Goal: Task Accomplishment & Management: Complete application form

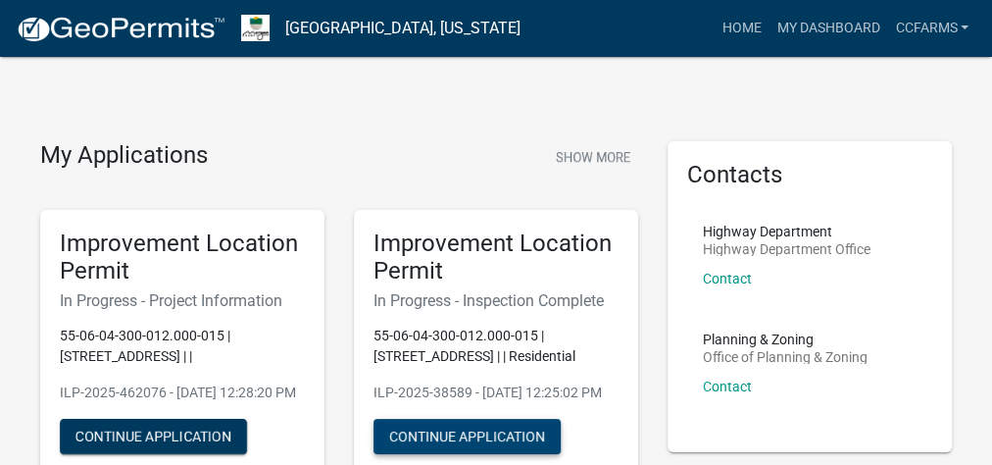
click at [469, 448] on button "Continue Application" at bounding box center [467, 436] width 187 height 35
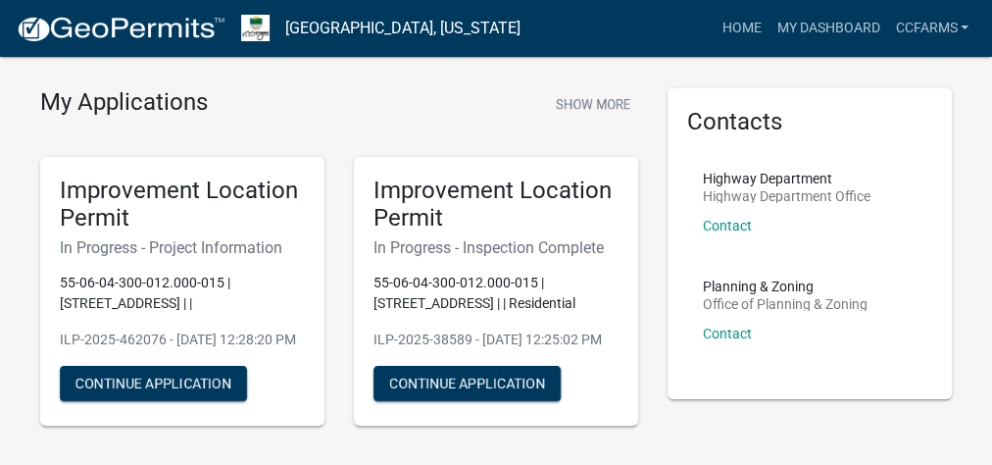
scroll to position [78, 0]
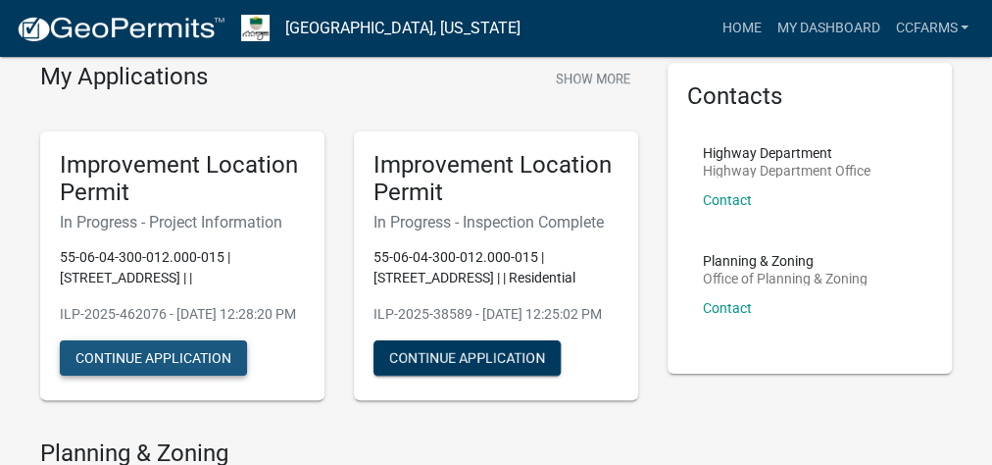
click at [215, 363] on button "Continue Application" at bounding box center [153, 357] width 187 height 35
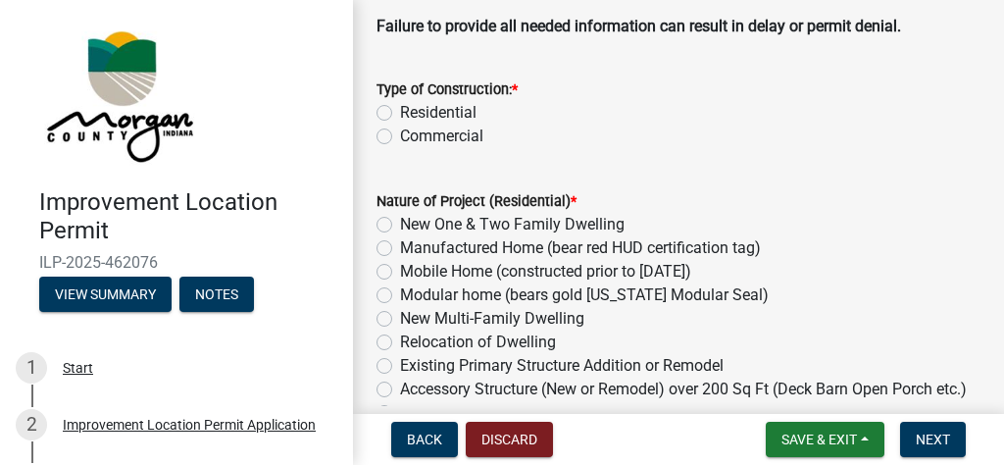
scroll to position [235, 0]
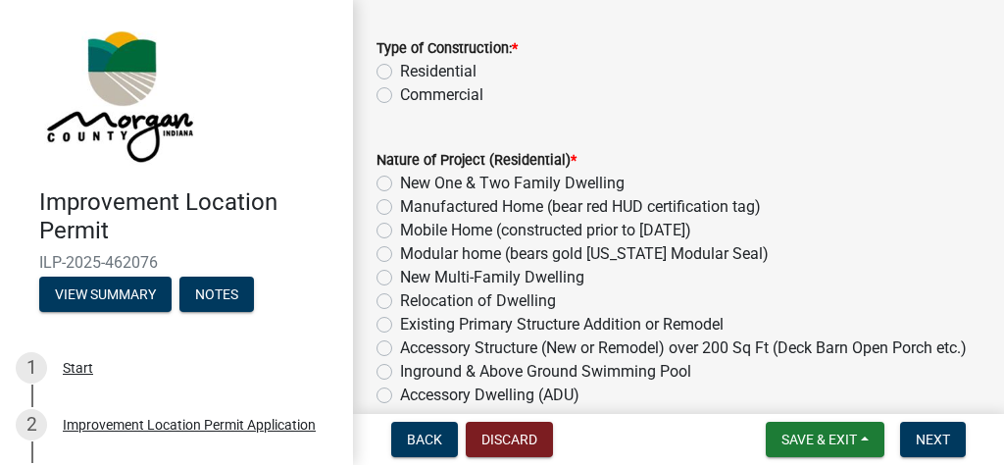
click at [443, 68] on label "Residential" at bounding box center [438, 72] width 76 height 24
click at [413, 68] on input "Residential" at bounding box center [406, 66] width 13 height 13
radio input "true"
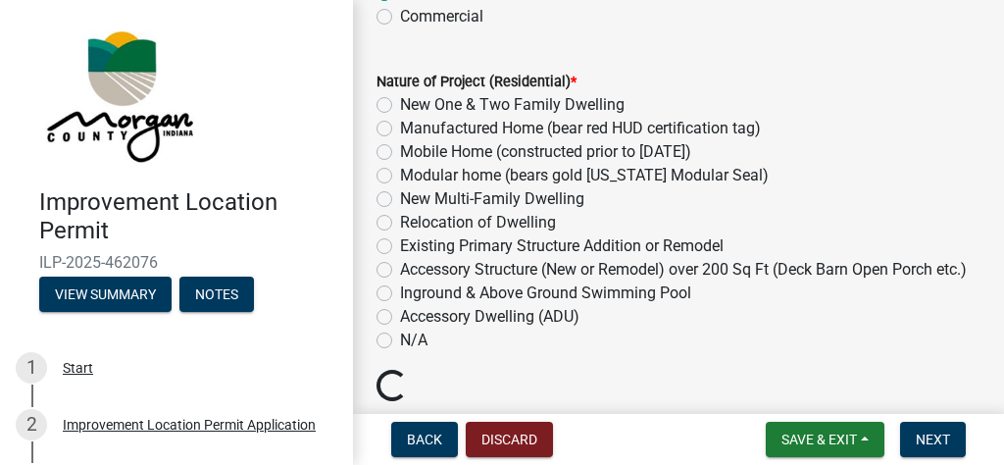
scroll to position [392, 0]
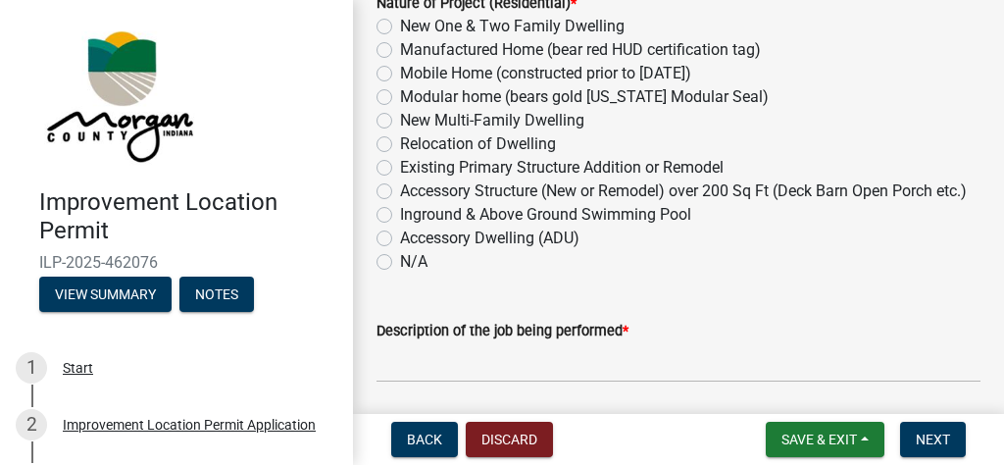
click at [458, 189] on label "Accessory Structure (New or Remodel) over 200 Sq Ft (Deck Barn Open Porch etc.)" at bounding box center [683, 191] width 567 height 24
click at [413, 189] on input "Accessory Structure (New or Remodel) over 200 Sq Ft (Deck Barn Open Porch etc.)" at bounding box center [406, 185] width 13 height 13
radio input "true"
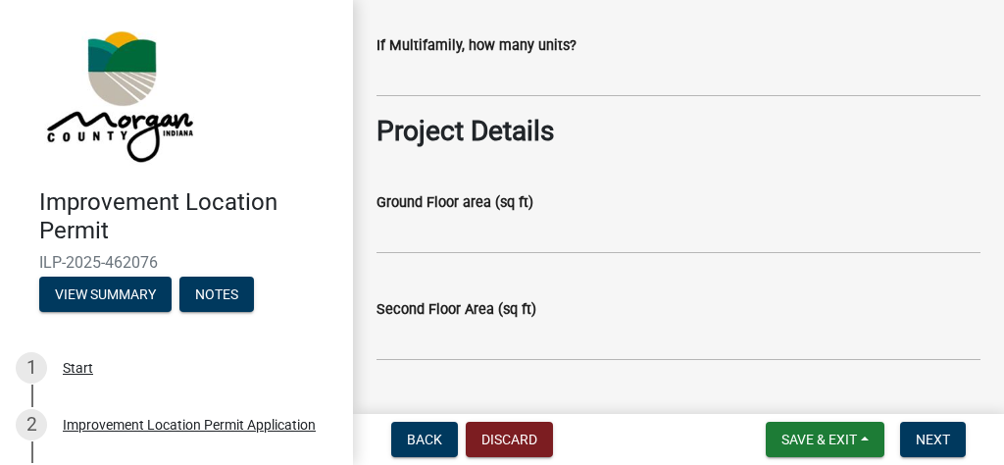
scroll to position [863, 0]
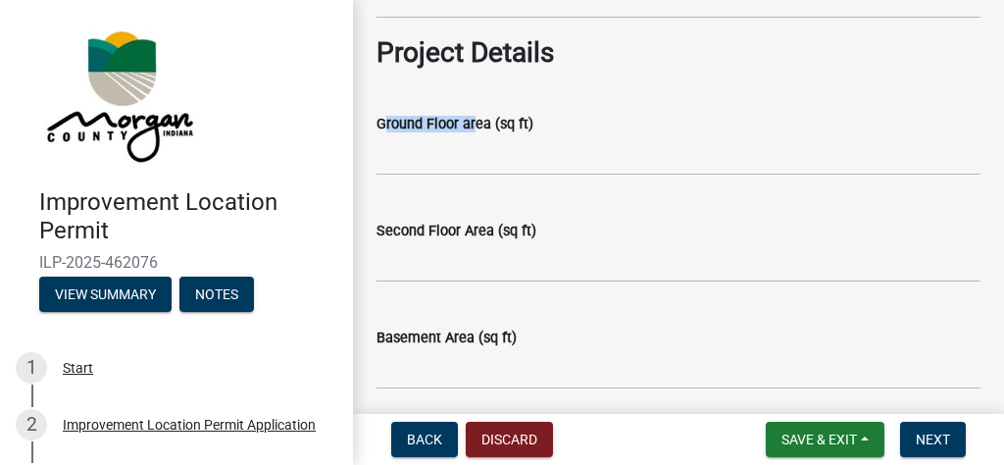
drag, startPoint x: 414, startPoint y: 133, endPoint x: 470, endPoint y: 143, distance: 56.7
click at [470, 143] on div "Ground Floor area (sq ft)" at bounding box center [678, 129] width 604 height 91
drag, startPoint x: 428, startPoint y: 237, endPoint x: 455, endPoint y: 240, distance: 26.6
click at [455, 240] on div "Second Floor Area (sq ft)" at bounding box center [678, 236] width 604 height 91
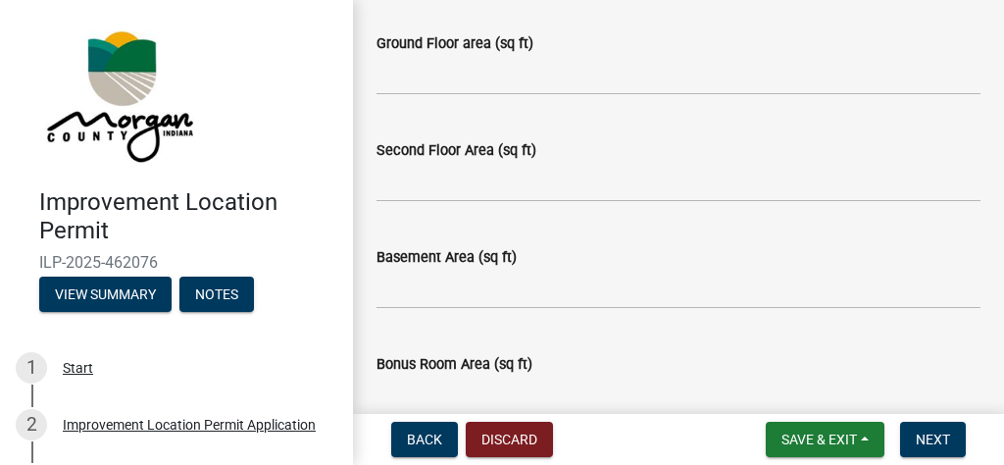
scroll to position [1020, 0]
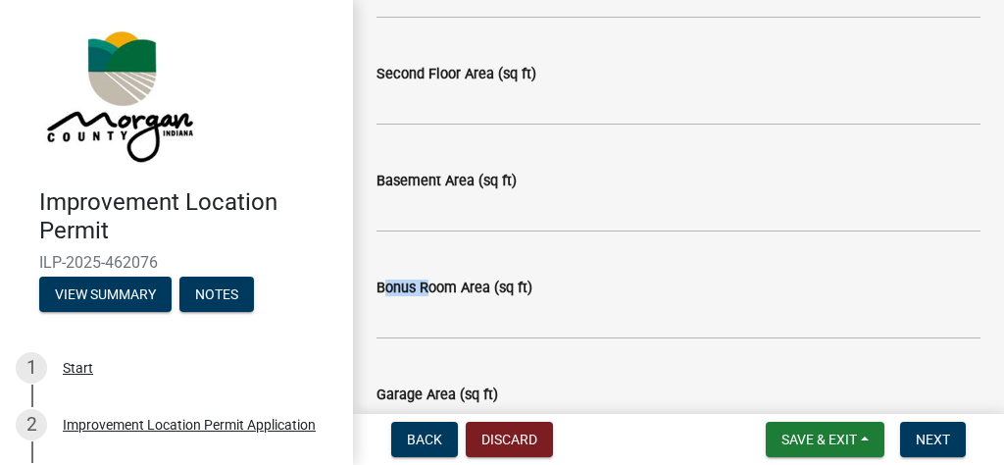
click at [505, 291] on div "Bonus Room Area (sq ft)" at bounding box center [678, 293] width 604 height 91
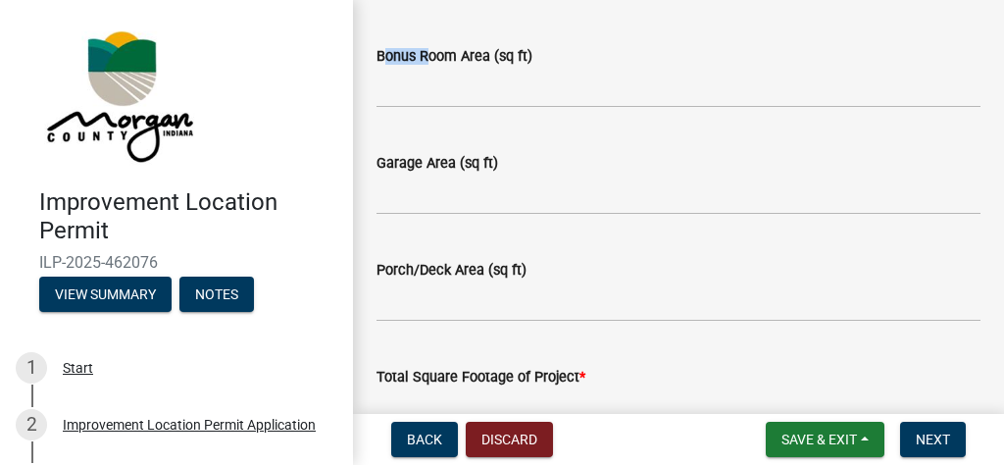
scroll to position [1255, 0]
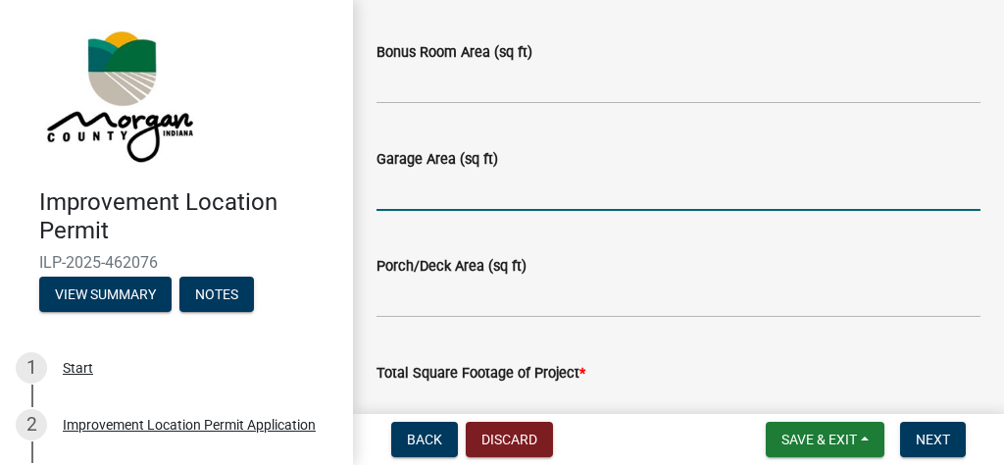
drag, startPoint x: 431, startPoint y: 196, endPoint x: 476, endPoint y: 213, distance: 48.1
click at [478, 199] on input "Garage Area (sq ft)" at bounding box center [678, 191] width 604 height 40
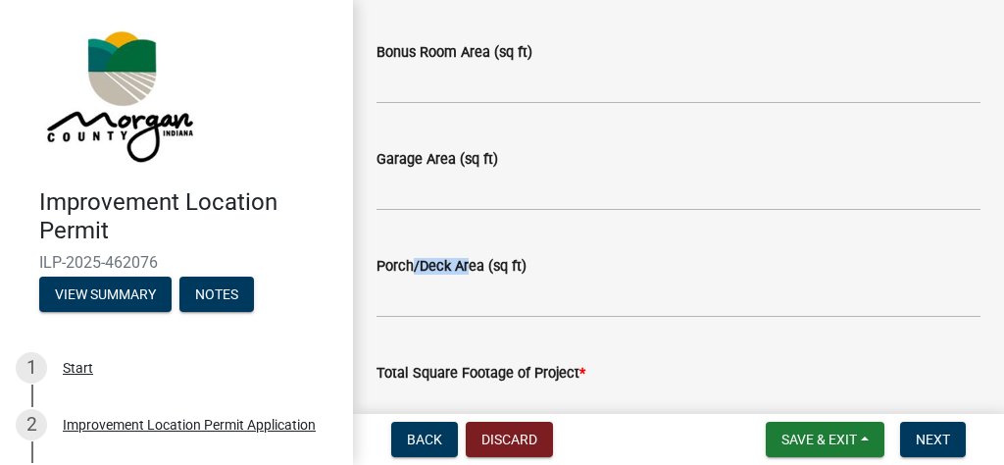
drag, startPoint x: 408, startPoint y: 290, endPoint x: 463, endPoint y: 284, distance: 55.2
click at [463, 274] on label "Porch/Deck Area (sq ft)" at bounding box center [451, 267] width 150 height 14
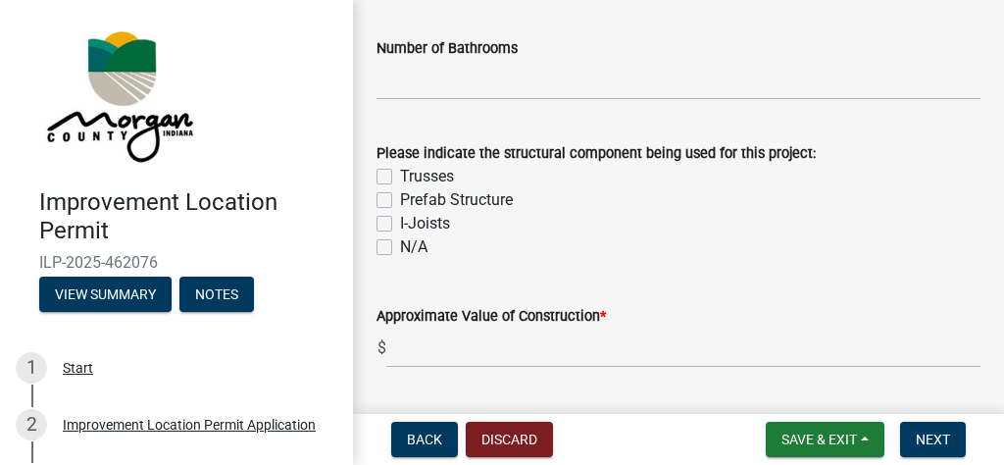
scroll to position [1882, 0]
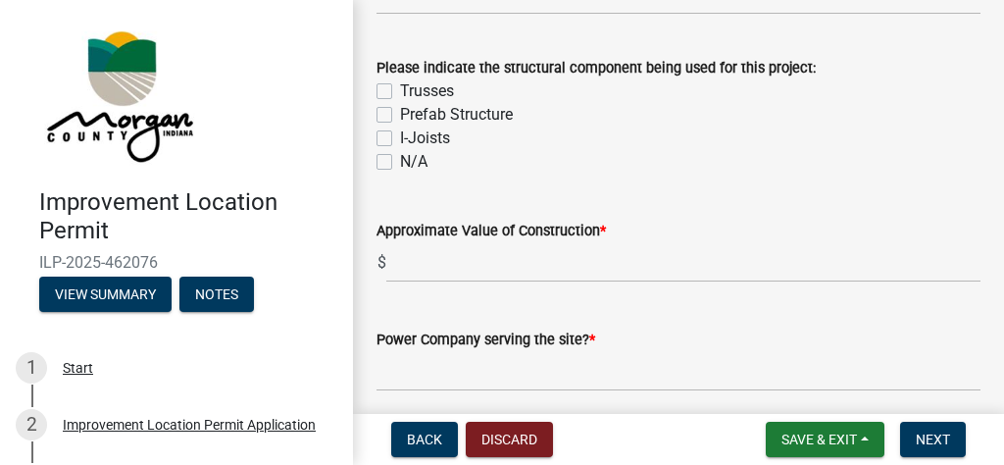
drag, startPoint x: 433, startPoint y: 91, endPoint x: 548, endPoint y: 106, distance: 115.6
click at [537, 104] on div "Please indicate the structural component being used for this project: Trusses P…" at bounding box center [678, 115] width 604 height 118
drag, startPoint x: 473, startPoint y: 252, endPoint x: 629, endPoint y: 242, distance: 156.2
click at [629, 242] on div "Approximate Value of Construction *" at bounding box center [678, 231] width 604 height 24
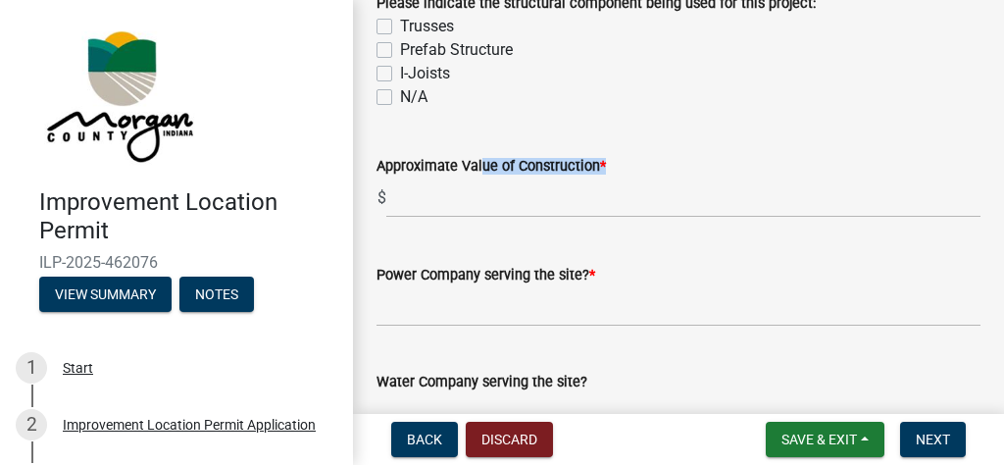
scroll to position [2039, 0]
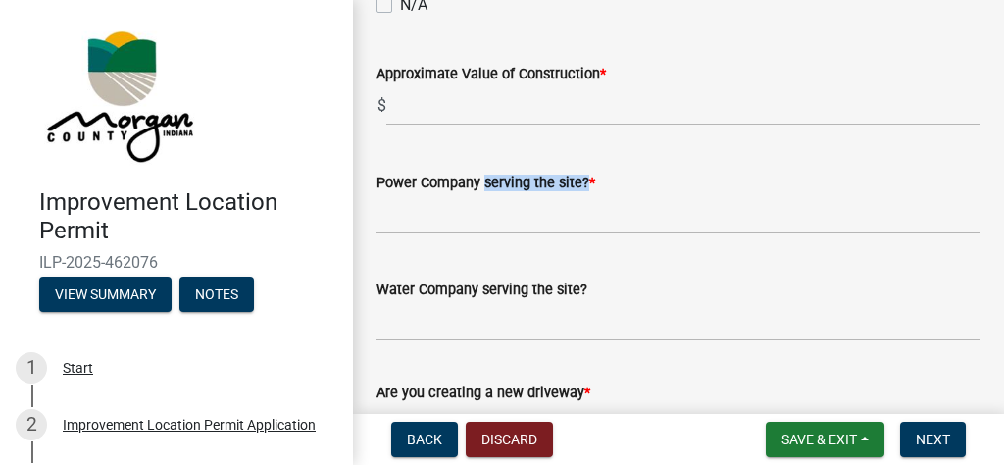
drag, startPoint x: 485, startPoint y: 201, endPoint x: 586, endPoint y: 212, distance: 101.5
click at [583, 190] on label "Power Company serving the site? *" at bounding box center [485, 183] width 219 height 14
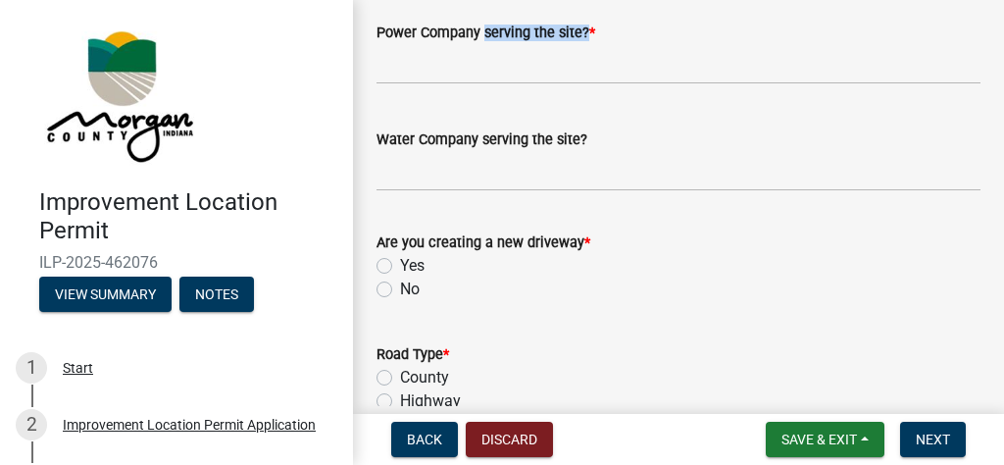
scroll to position [2196, 0]
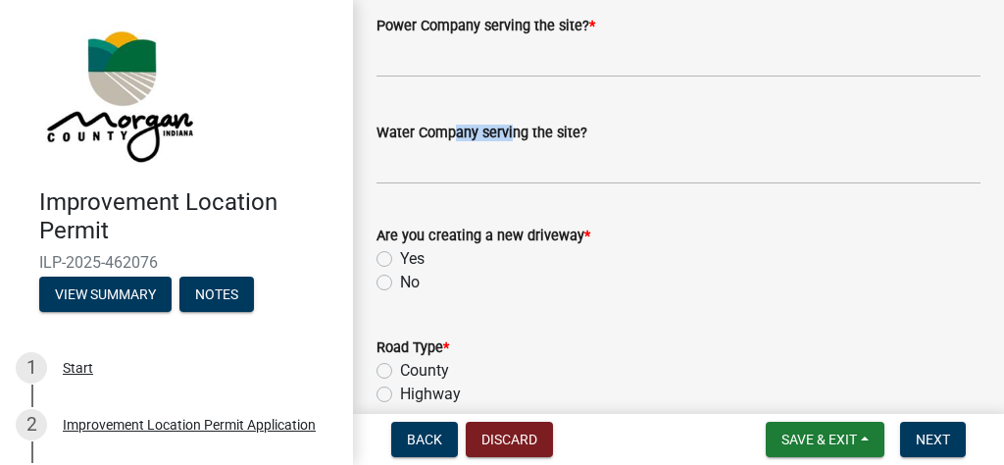
click at [507, 140] on label "Water Company serving the site?" at bounding box center [481, 133] width 211 height 14
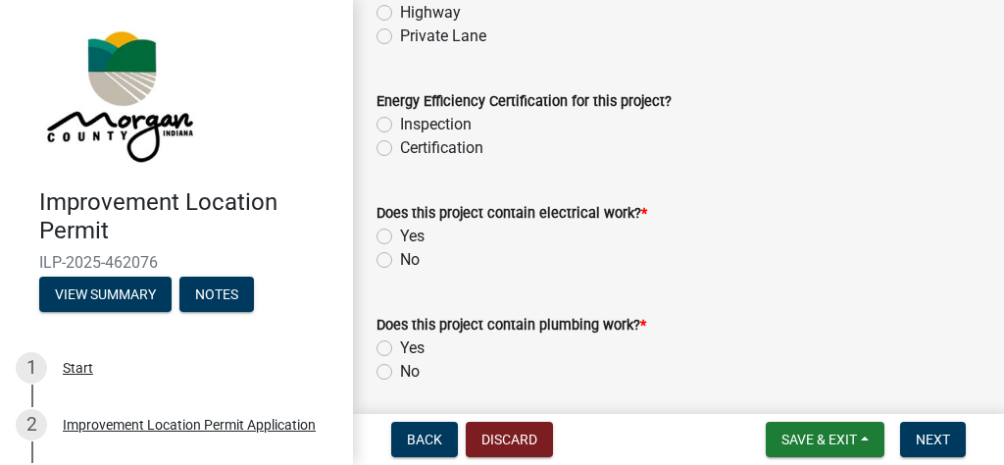
scroll to position [2588, 0]
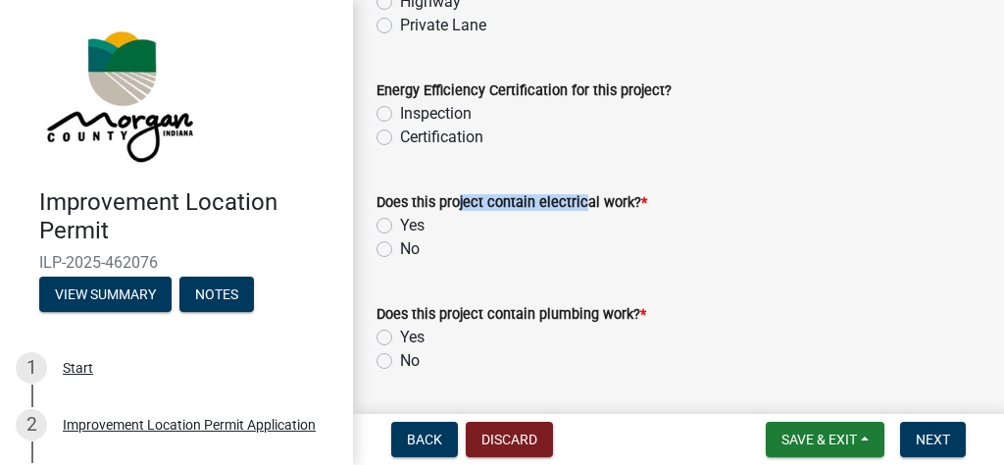
drag, startPoint x: 454, startPoint y: 229, endPoint x: 575, endPoint y: 219, distance: 122.0
click at [575, 210] on label "Does this project contain electrical work? *" at bounding box center [511, 203] width 271 height 14
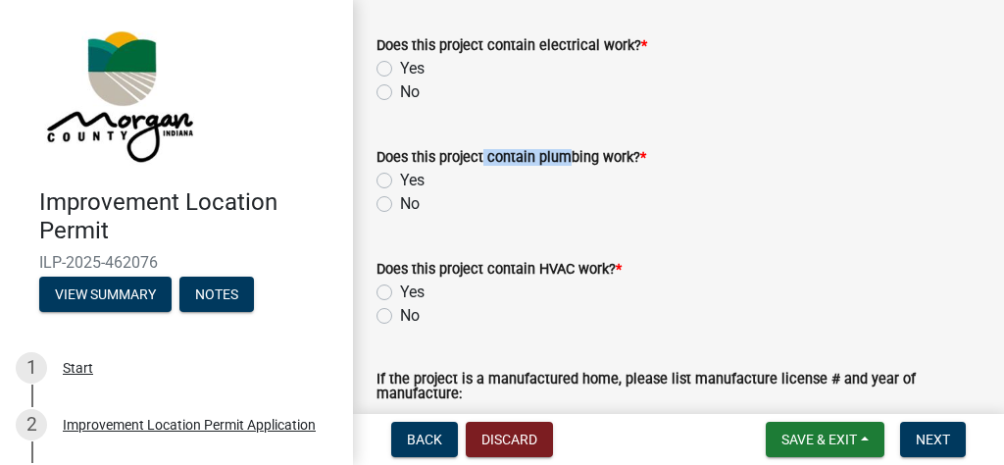
drag, startPoint x: 479, startPoint y: 182, endPoint x: 557, endPoint y: 188, distance: 77.7
click at [556, 165] on label "Does this project contain plumbing work? *" at bounding box center [511, 158] width 270 height 14
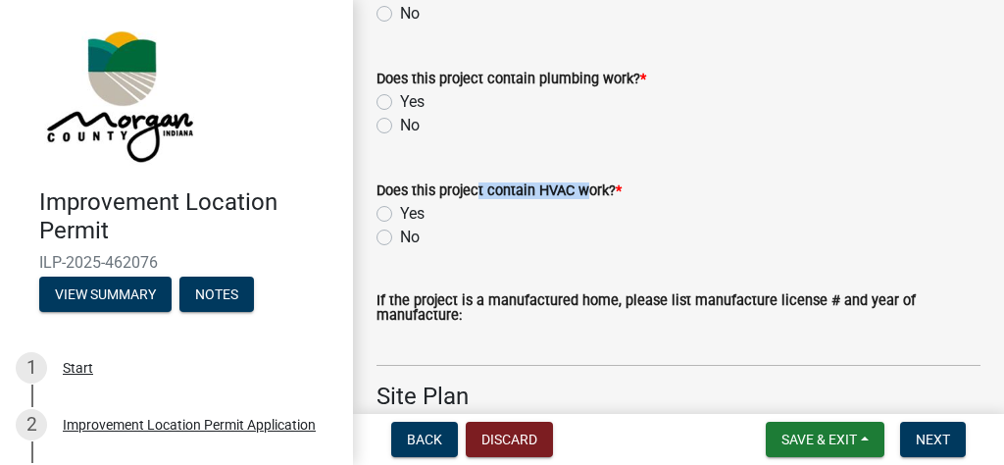
drag, startPoint x: 477, startPoint y: 213, endPoint x: 585, endPoint y: 211, distance: 107.9
click at [585, 198] on label "Does this project contain HVAC work? *" at bounding box center [498, 191] width 245 height 14
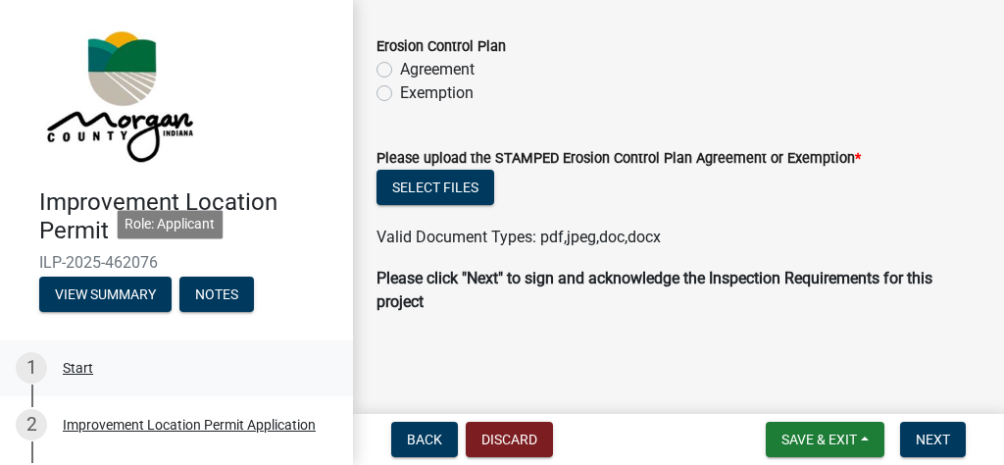
scroll to position [314, 0]
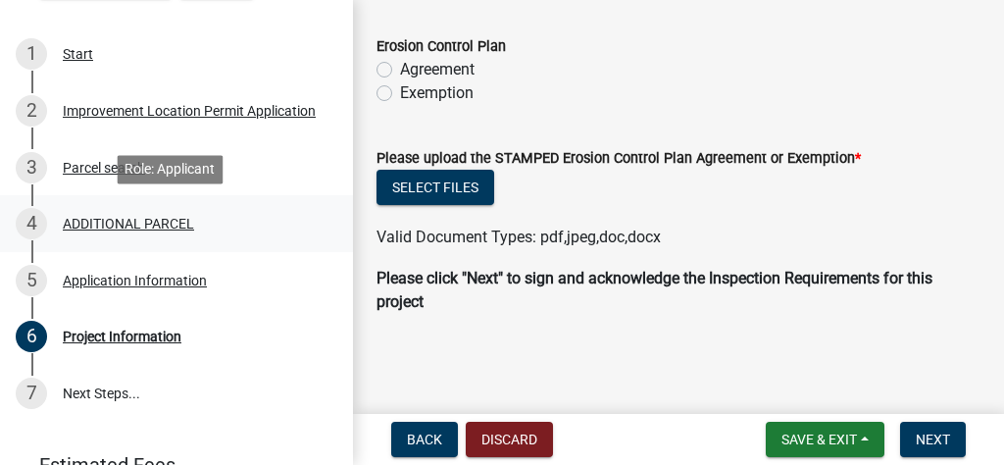
click at [134, 220] on div "ADDITIONAL PARCEL" at bounding box center [128, 224] width 131 height 14
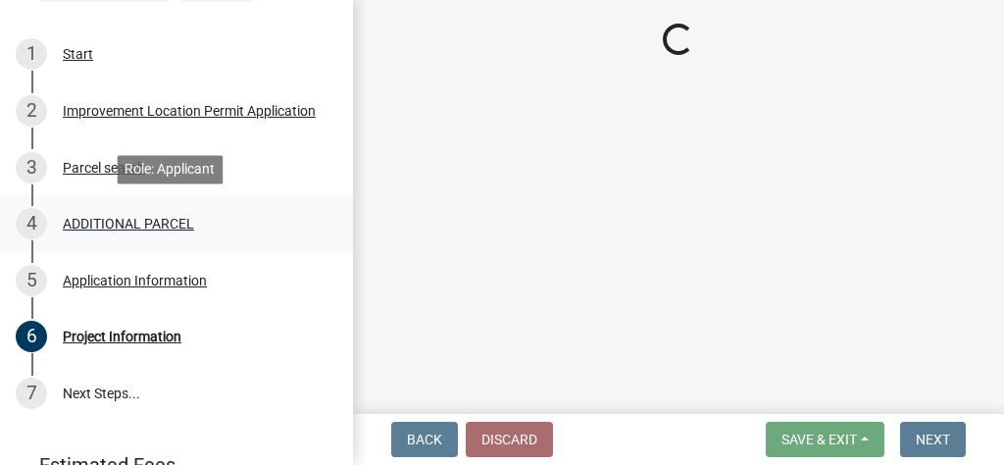
scroll to position [0, 0]
click at [123, 268] on div "5 Application Information" at bounding box center [169, 280] width 306 height 31
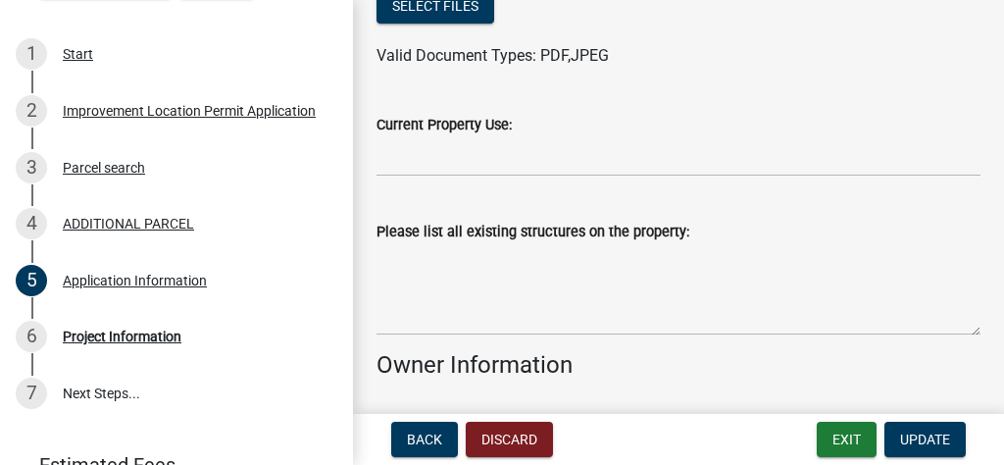
scroll to position [1230, 0]
